Goal: Task Accomplishment & Management: Manage account settings

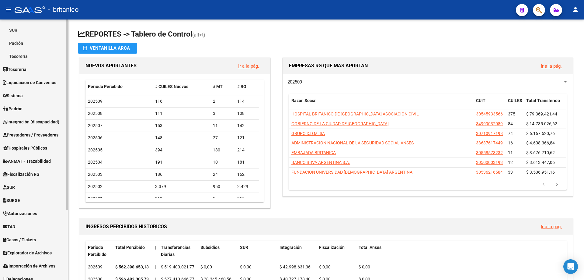
scroll to position [91, 0]
click at [23, 123] on span "Integración (discapacidad)" at bounding box center [31, 120] width 56 height 7
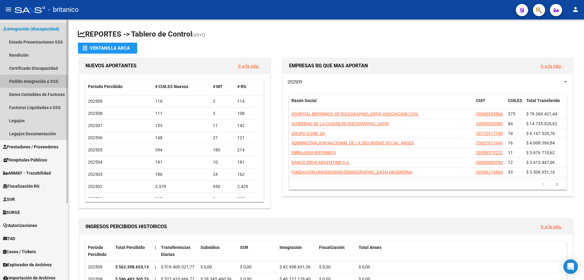
click at [49, 83] on link "Pedido Integración a SSS" at bounding box center [34, 81] width 68 height 13
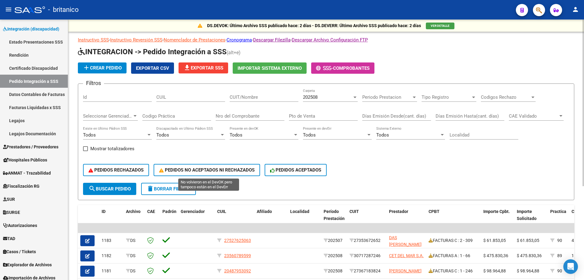
click at [211, 169] on span "PEDIDOS NO ACEPTADOS NI RECHAZADOS" at bounding box center [207, 169] width 96 height 5
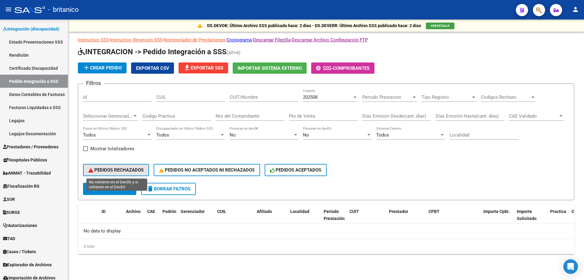
click at [96, 168] on span "PEDIDOS RECHAZADOS" at bounding box center [116, 169] width 55 height 5
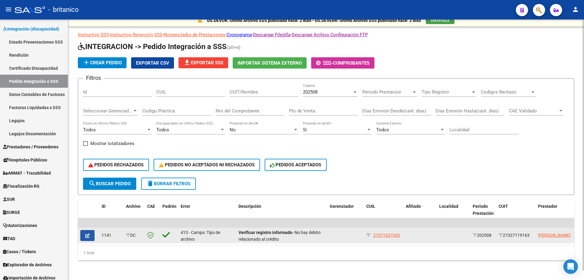
click at [86, 234] on button "button" at bounding box center [87, 235] width 14 height 11
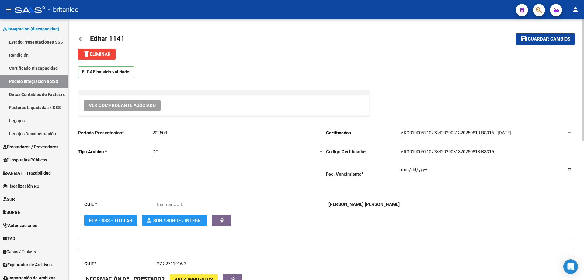
type input "27571027343"
click at [121, 107] on span "Ver Comprobante Asociado" at bounding box center [122, 105] width 67 height 5
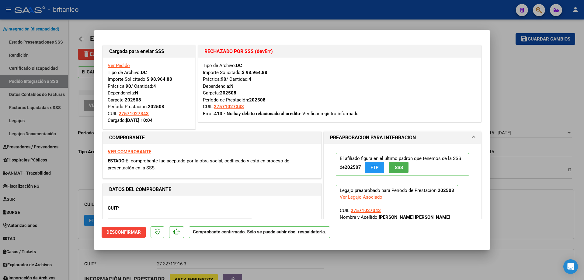
click at [144, 152] on strong "VER COMPROBANTE" at bounding box center [130, 151] width 44 height 5
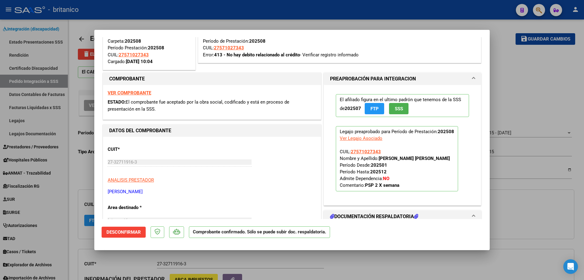
scroll to position [64, 0]
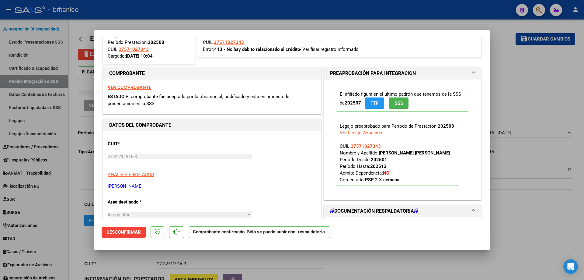
click at [529, 68] on div at bounding box center [292, 140] width 584 height 280
type input "$ 0,00"
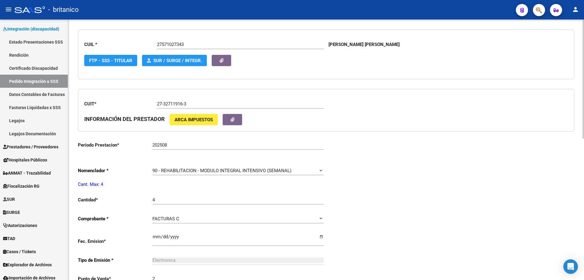
scroll to position [5, 0]
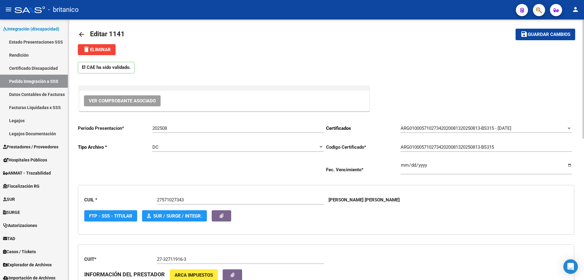
click at [79, 32] on mat-icon "arrow_back" at bounding box center [81, 34] width 7 height 7
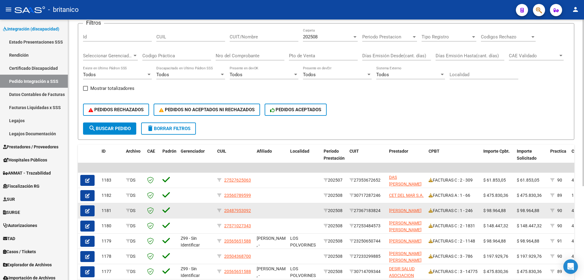
scroll to position [61, 0]
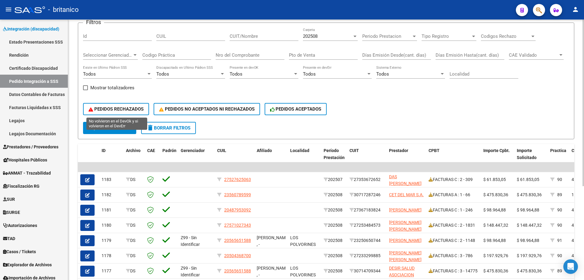
click at [107, 107] on span "PEDIDOS RECHAZADOS" at bounding box center [116, 108] width 55 height 5
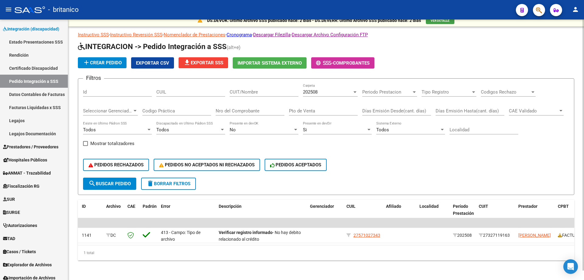
scroll to position [0, 0]
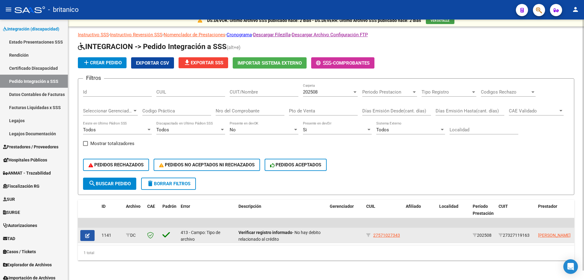
click at [86, 232] on span "button" at bounding box center [87, 234] width 5 height 5
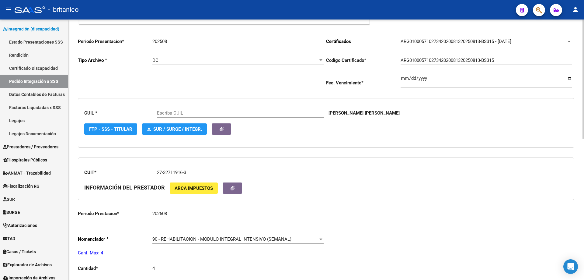
type input "27571027343"
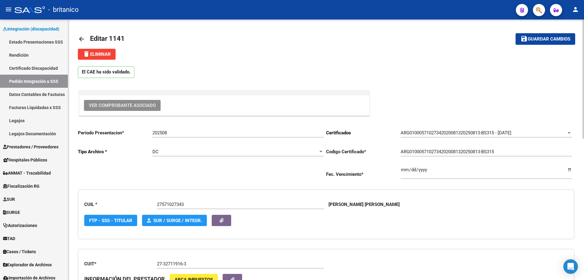
click at [153, 106] on span "Ver Comprobante Asociado" at bounding box center [122, 105] width 67 height 5
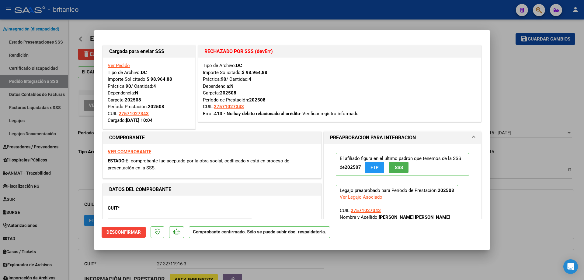
drag, startPoint x: 213, startPoint y: 106, endPoint x: 246, endPoint y: 105, distance: 33.2
click at [246, 105] on div "Tipo de Archivo: DC Importe Solicitado: $ 98.964,88 Práctica: 90 / Cantidad: 4 …" at bounding box center [340, 89] width 274 height 55
drag, startPoint x: 234, startPoint y: 106, endPoint x: 195, endPoint y: 128, distance: 44.8
click at [201, 148] on div "VER COMPROBANTE ESTADO: El comprobante fue aceptado por la obra social, codific…" at bounding box center [212, 161] width 218 height 35
click at [391, 265] on div at bounding box center [292, 140] width 584 height 280
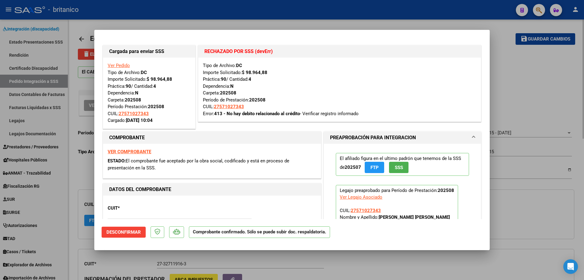
type input "$ 0,00"
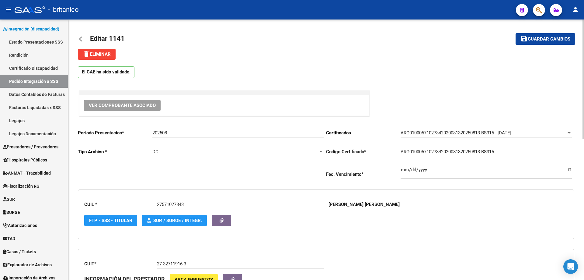
click at [81, 37] on mat-icon "arrow_back" at bounding box center [81, 38] width 7 height 7
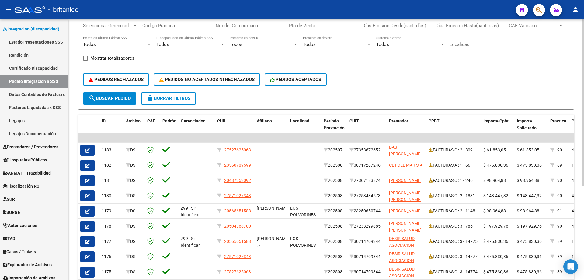
scroll to position [91, 0]
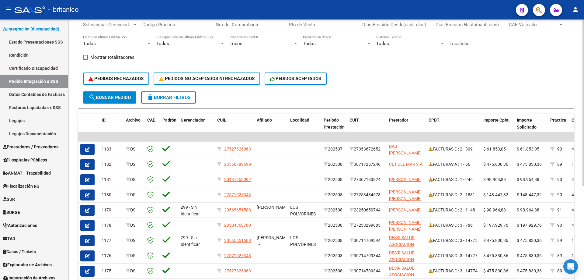
click at [119, 72] on div "PEDIDOS RECHAZADOS PEDIDOS NO ACEPTADOS NI RECHAZADOS PEDIDOS ACEPTADOS" at bounding box center [326, 79] width 486 height 26
click at [117, 79] on span "PEDIDOS RECHAZADOS" at bounding box center [116, 78] width 55 height 5
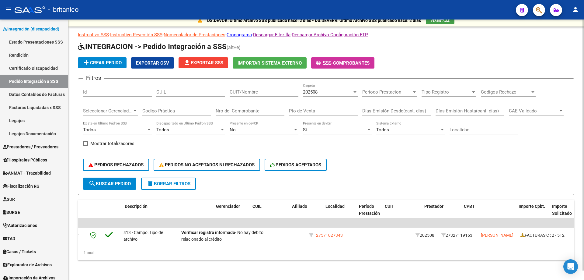
scroll to position [0, 114]
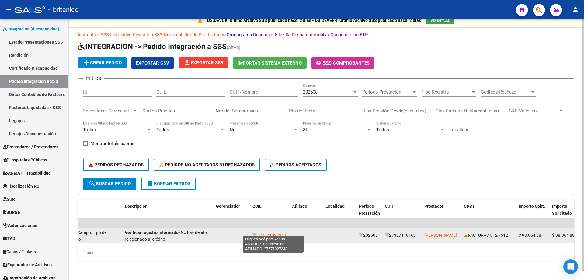
click at [268, 232] on span "27571027343" at bounding box center [273, 234] width 27 height 5
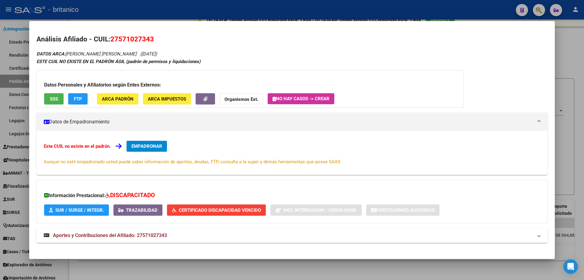
drag, startPoint x: 110, startPoint y: 39, endPoint x: 152, endPoint y: 39, distance: 42.0
click at [152, 39] on h2 "Análisis Afiliado - CUIL: 27571027343" at bounding box center [292, 39] width 511 height 10
copy span "27571027343"
click at [239, 3] on div at bounding box center [292, 140] width 584 height 280
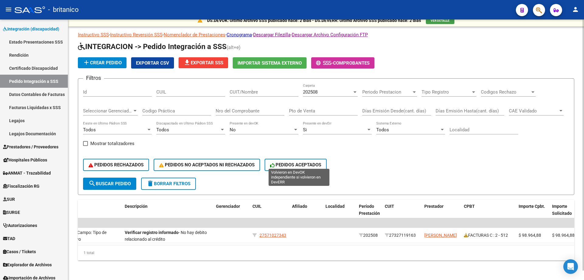
click at [305, 162] on span "PEDIDOS ACEPTADOS" at bounding box center [295, 164] width 51 height 5
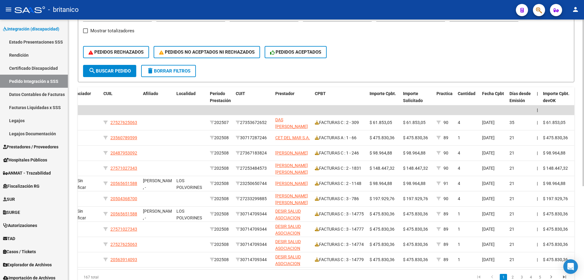
scroll to position [131, 0]
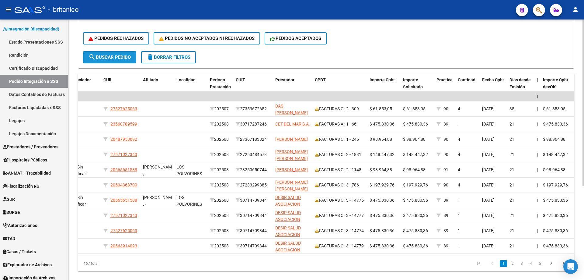
click at [115, 58] on span "search Buscar Pedido" at bounding box center [110, 56] width 42 height 5
click at [122, 57] on span "search Buscar Pedido" at bounding box center [110, 56] width 42 height 5
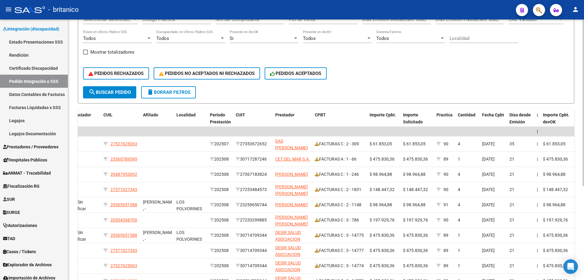
scroll to position [0, 0]
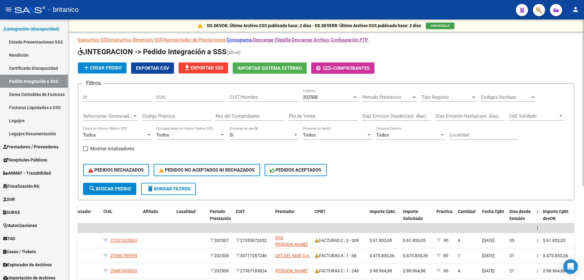
click at [184, 96] on input "CUIL" at bounding box center [190, 96] width 69 height 5
paste input "27571027343"
type input "27571027343"
click at [111, 187] on span "search Buscar Pedido" at bounding box center [110, 188] width 42 height 5
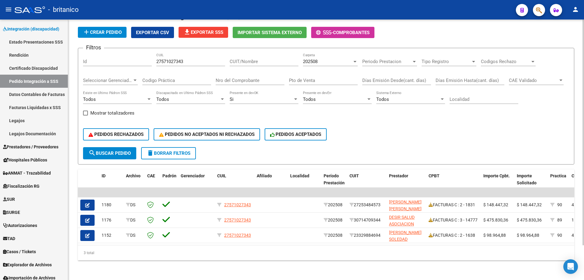
click at [219, 256] on div "3 total" at bounding box center [326, 252] width 497 height 15
click at [130, 131] on span "PEDIDOS RECHAZADOS" at bounding box center [116, 133] width 55 height 5
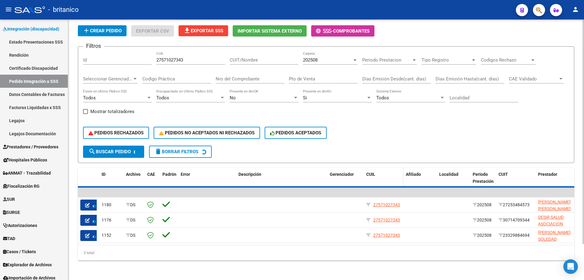
scroll to position [10, 0]
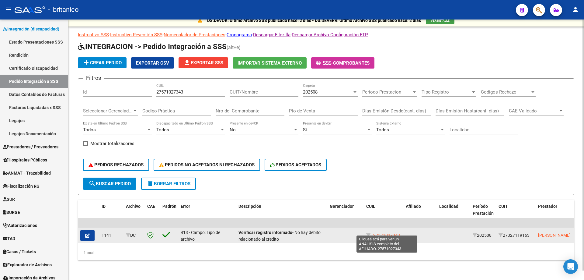
click at [378, 232] on span "27571027343" at bounding box center [386, 234] width 27 height 5
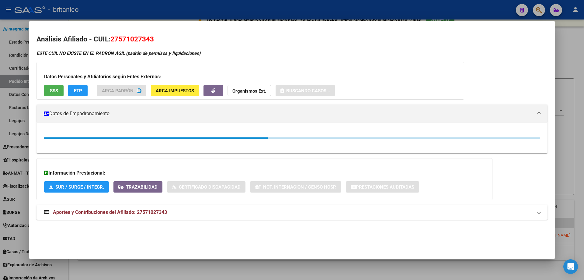
drag, startPoint x: 112, startPoint y: 39, endPoint x: 155, endPoint y: 38, distance: 43.2
click at [155, 38] on h2 "Análisis Afiliado - CUIL: 27571027343" at bounding box center [292, 39] width 511 height 10
copy span "27571027343"
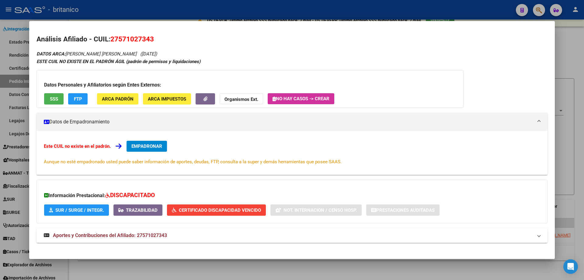
click at [389, 250] on div "Análisis Afiliado - CUIL: 27571027343 DATOS ARCA: [PERSON_NAME] [PERSON_NAME] (…" at bounding box center [292, 145] width 511 height 222
click at [277, 7] on div at bounding box center [292, 140] width 584 height 280
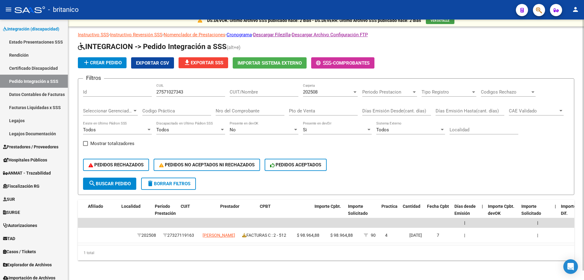
scroll to position [0, 336]
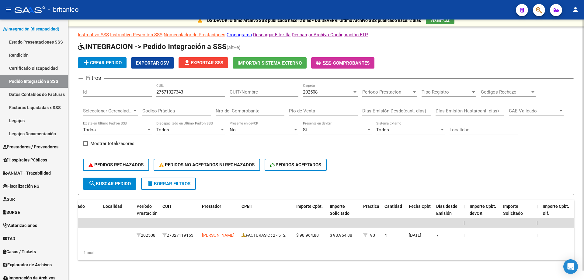
click at [176, 245] on div "1 total" at bounding box center [326, 252] width 497 height 15
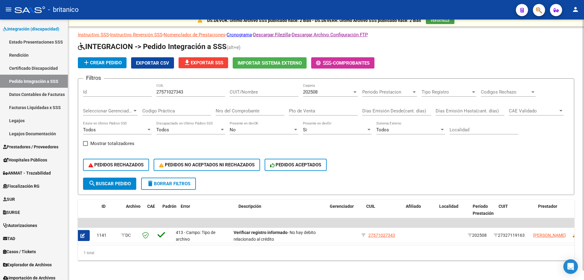
scroll to position [0, 0]
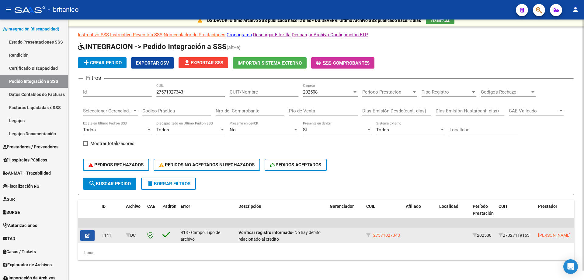
click at [86, 233] on icon "button" at bounding box center [87, 235] width 5 height 5
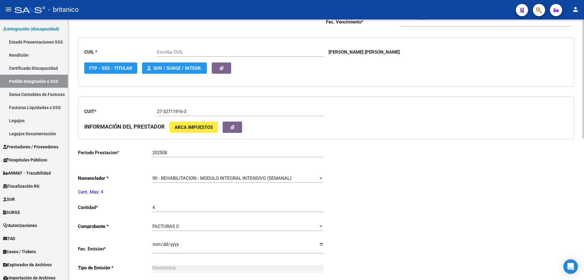
type input "27571027343"
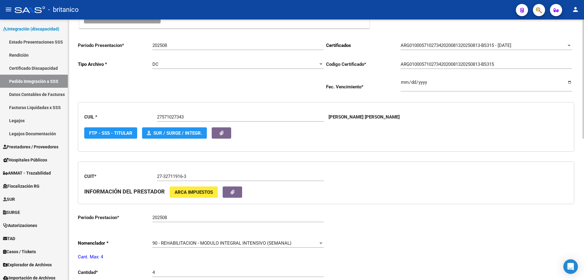
scroll to position [91, 0]
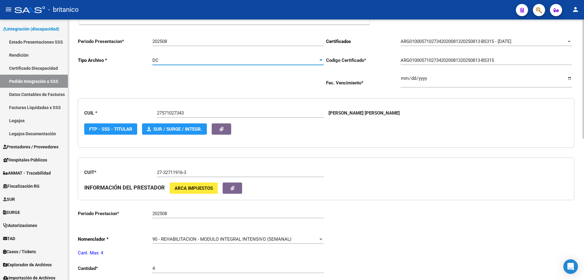
click at [168, 63] on div "DC" at bounding box center [235, 60] width 166 height 5
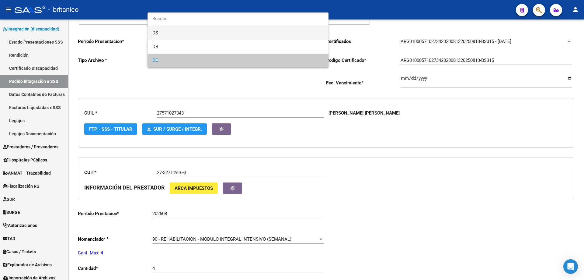
click at [161, 33] on span "DS" at bounding box center [237, 33] width 171 height 14
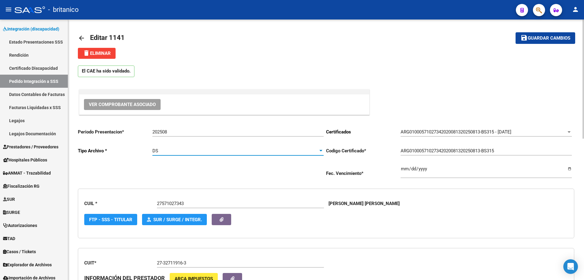
scroll to position [0, 0]
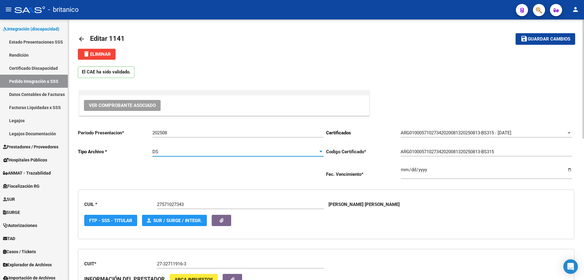
click at [560, 37] on span "Guardar cambios" at bounding box center [549, 39] width 43 height 5
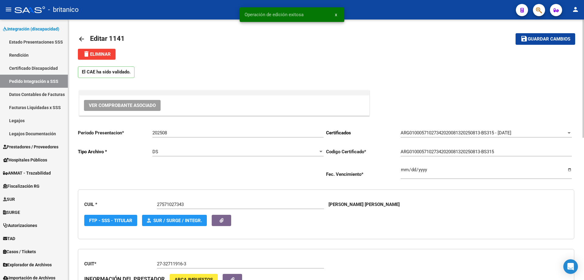
click at [82, 40] on mat-icon "arrow_back" at bounding box center [81, 38] width 7 height 7
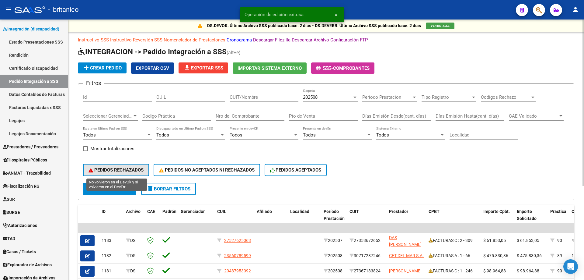
click at [129, 165] on button "PEDIDOS RECHAZADOS" at bounding box center [116, 170] width 66 height 12
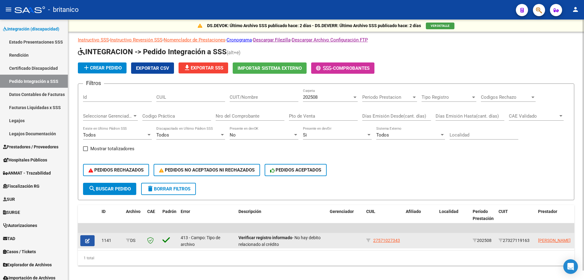
click at [84, 240] on button "button" at bounding box center [87, 240] width 14 height 11
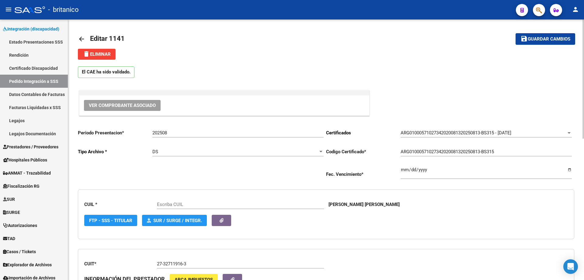
scroll to position [122, 0]
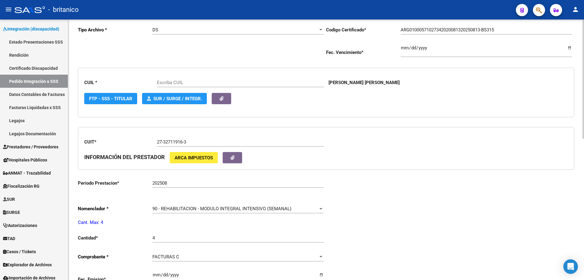
type input "27571027343"
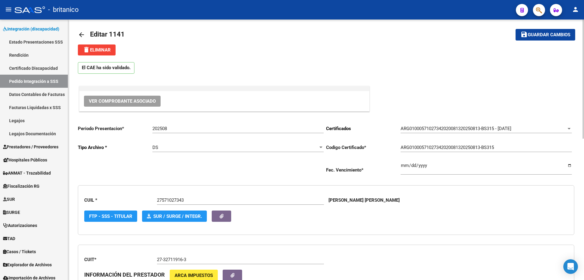
scroll to position [0, 0]
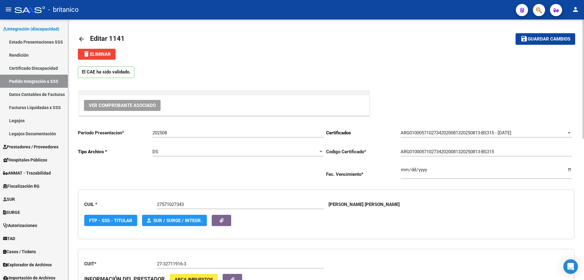
click at [564, 40] on span "Guardar cambios" at bounding box center [549, 39] width 43 height 5
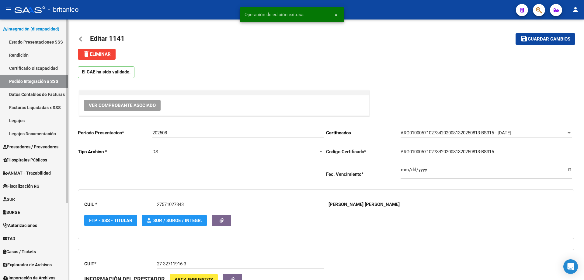
click at [51, 92] on link "Datos Contables de Facturas" at bounding box center [34, 94] width 68 height 13
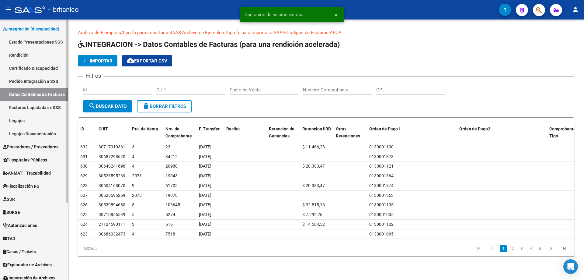
click at [51, 81] on link "Pedido Integración a SSS" at bounding box center [34, 81] width 68 height 13
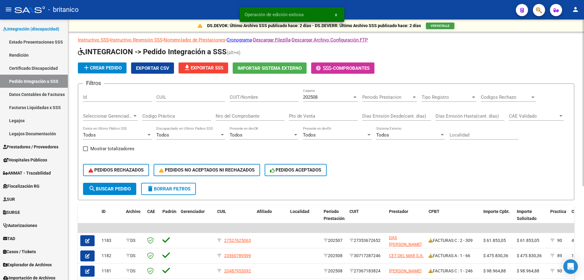
click at [217, 68] on span "file_download Exportar SSS" at bounding box center [203, 67] width 40 height 5
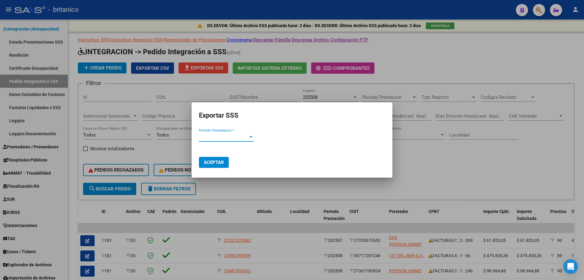
click at [244, 137] on span "Periodo Presentacion *" at bounding box center [223, 136] width 49 height 5
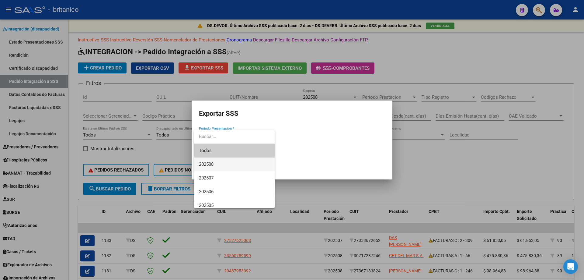
click at [215, 162] on span "202508" at bounding box center [234, 164] width 71 height 14
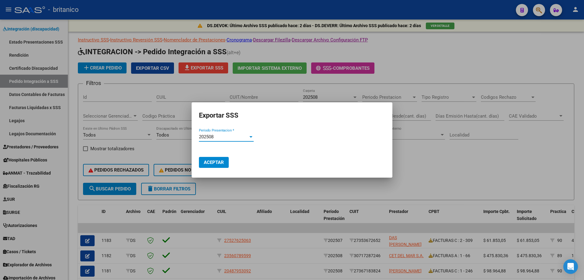
click at [222, 160] on span "Aceptar" at bounding box center [214, 161] width 20 height 5
click at [382, 2] on div at bounding box center [292, 140] width 584 height 280
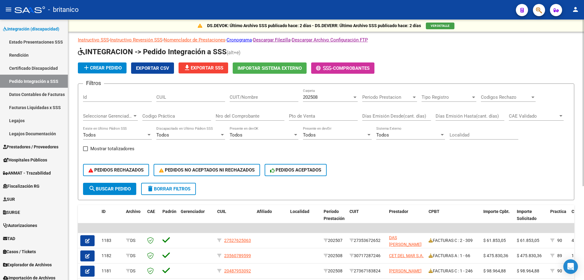
drag, startPoint x: 410, startPoint y: 173, endPoint x: 384, endPoint y: 186, distance: 29.0
click at [410, 173] on div "PEDIDOS RECHAZADOS PEDIDOS NO ACEPTADOS NI RECHAZADOS PEDIDOS ACEPTADOS" at bounding box center [326, 170] width 486 height 26
click at [124, 172] on span "PEDIDOS RECHAZADOS" at bounding box center [116, 169] width 55 height 5
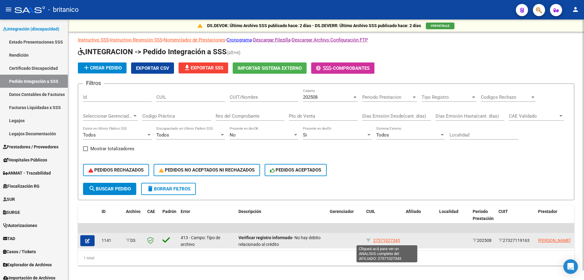
click at [374, 239] on span "27571027343" at bounding box center [386, 240] width 27 height 5
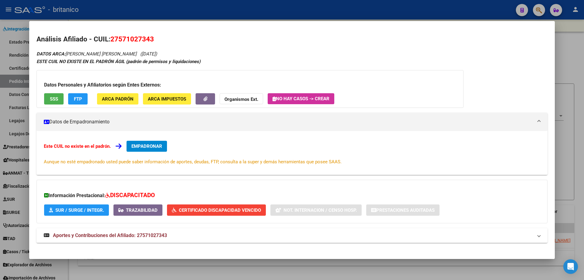
drag, startPoint x: 111, startPoint y: 37, endPoint x: 155, endPoint y: 40, distance: 44.2
click at [155, 40] on h2 "Análisis Afiliado - CUIL: 27571027343" at bounding box center [292, 39] width 511 height 10
copy span "27571027343"
click at [288, 6] on div at bounding box center [292, 140] width 584 height 280
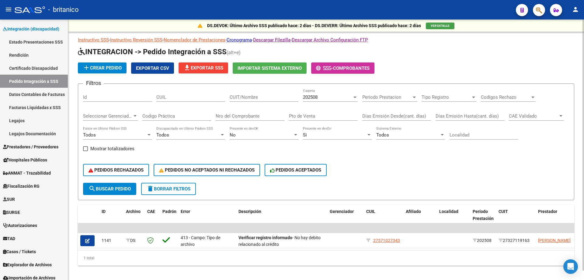
click at [290, 250] on datatable-body "| | 1141 DS 413 - Campo: Tipo de archivo Verificar registro informado - No hay …" at bounding box center [326, 236] width 497 height 27
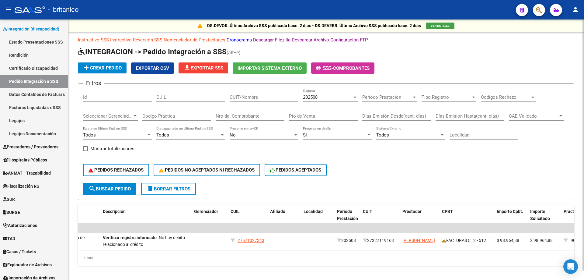
scroll to position [0, 139]
click at [210, 265] on div "1 total" at bounding box center [326, 257] width 497 height 15
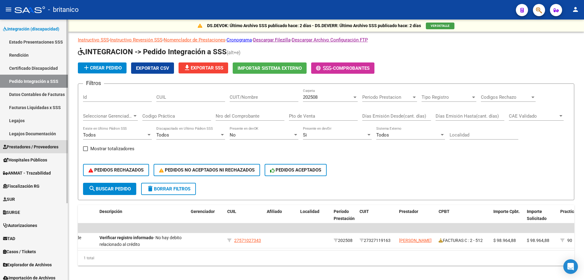
click at [31, 150] on span "Prestadores / Proveedores" at bounding box center [30, 146] width 55 height 7
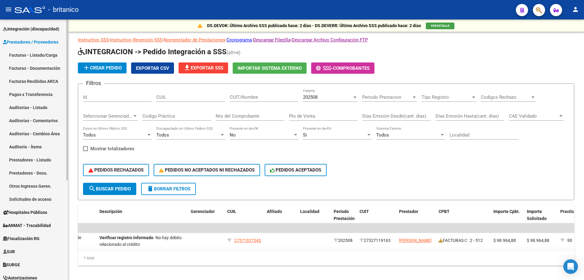
click at [34, 53] on link "Facturas - Listado/Carga" at bounding box center [34, 54] width 68 height 13
click at [47, 56] on link "Facturas - Listado/Carga" at bounding box center [34, 54] width 68 height 13
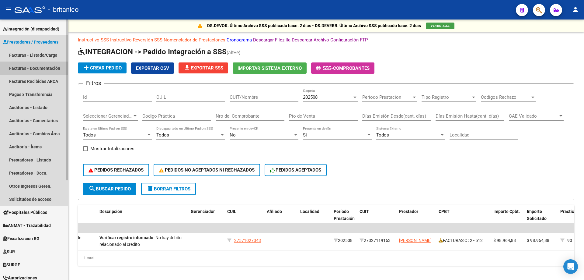
click at [49, 69] on link "Facturas - Documentación" at bounding box center [34, 67] width 68 height 13
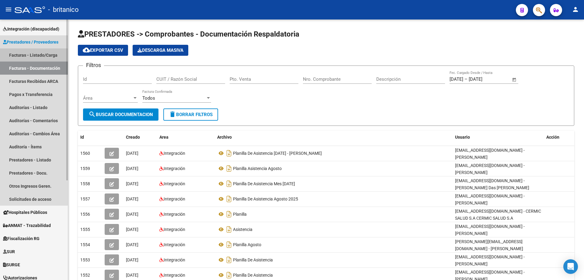
click at [50, 55] on link "Facturas - Listado/Carga" at bounding box center [34, 54] width 68 height 13
